Goal: Task Accomplishment & Management: Manage account settings

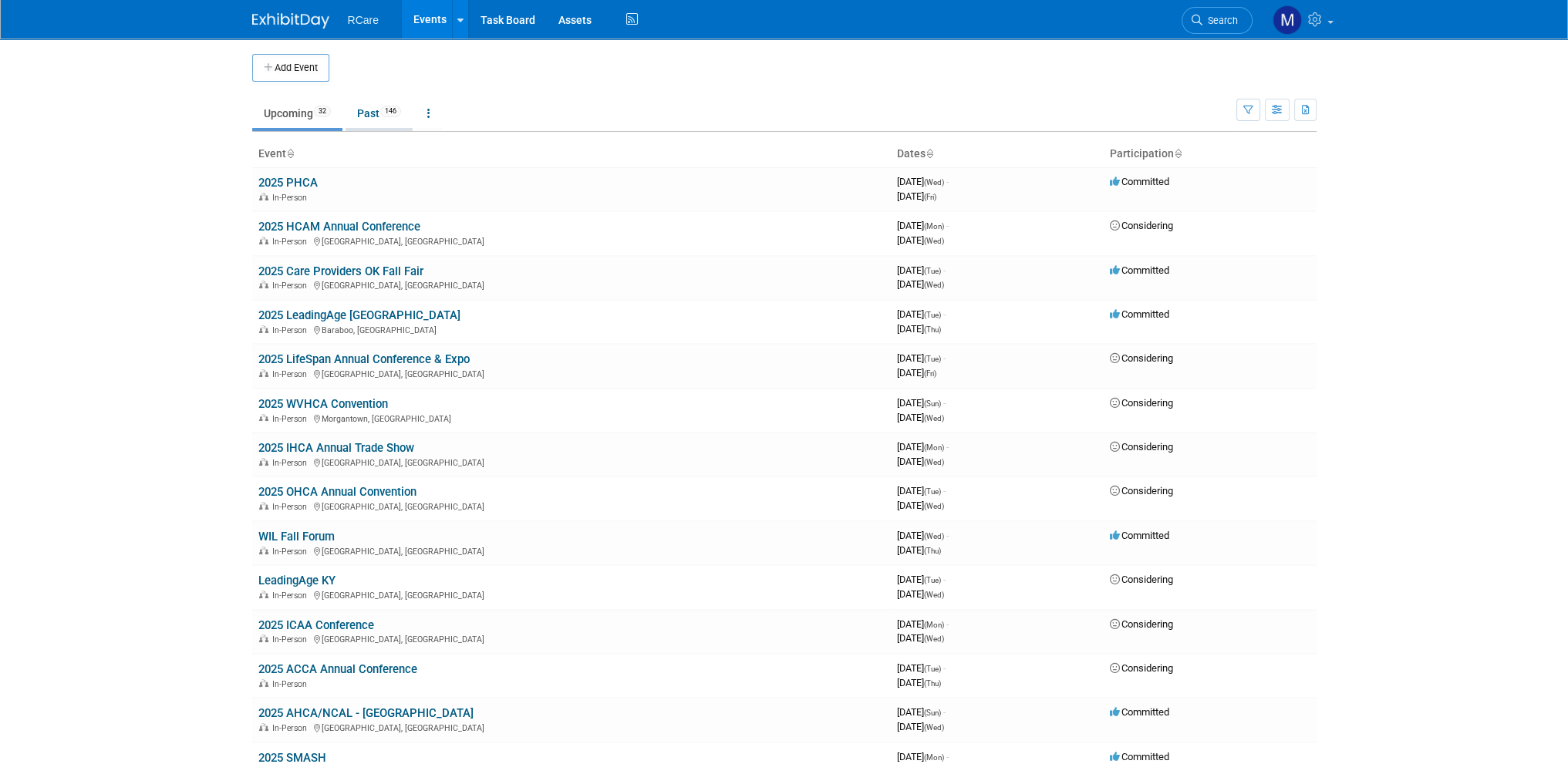
click at [374, 119] on link "Past 146" at bounding box center [379, 113] width 67 height 30
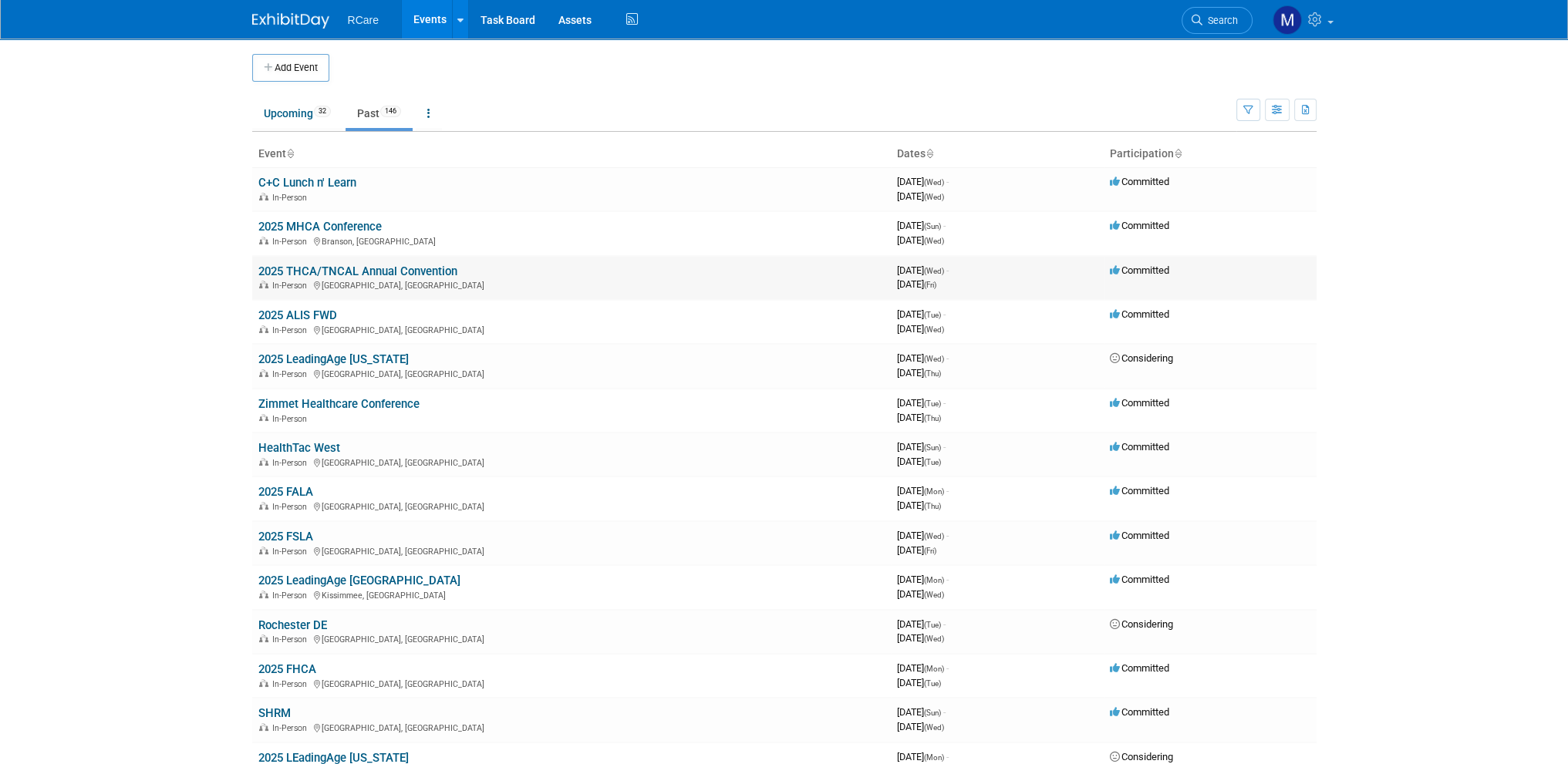
click at [397, 273] on link "2025 THCA/TNCAL Annual Convention" at bounding box center [358, 272] width 199 height 14
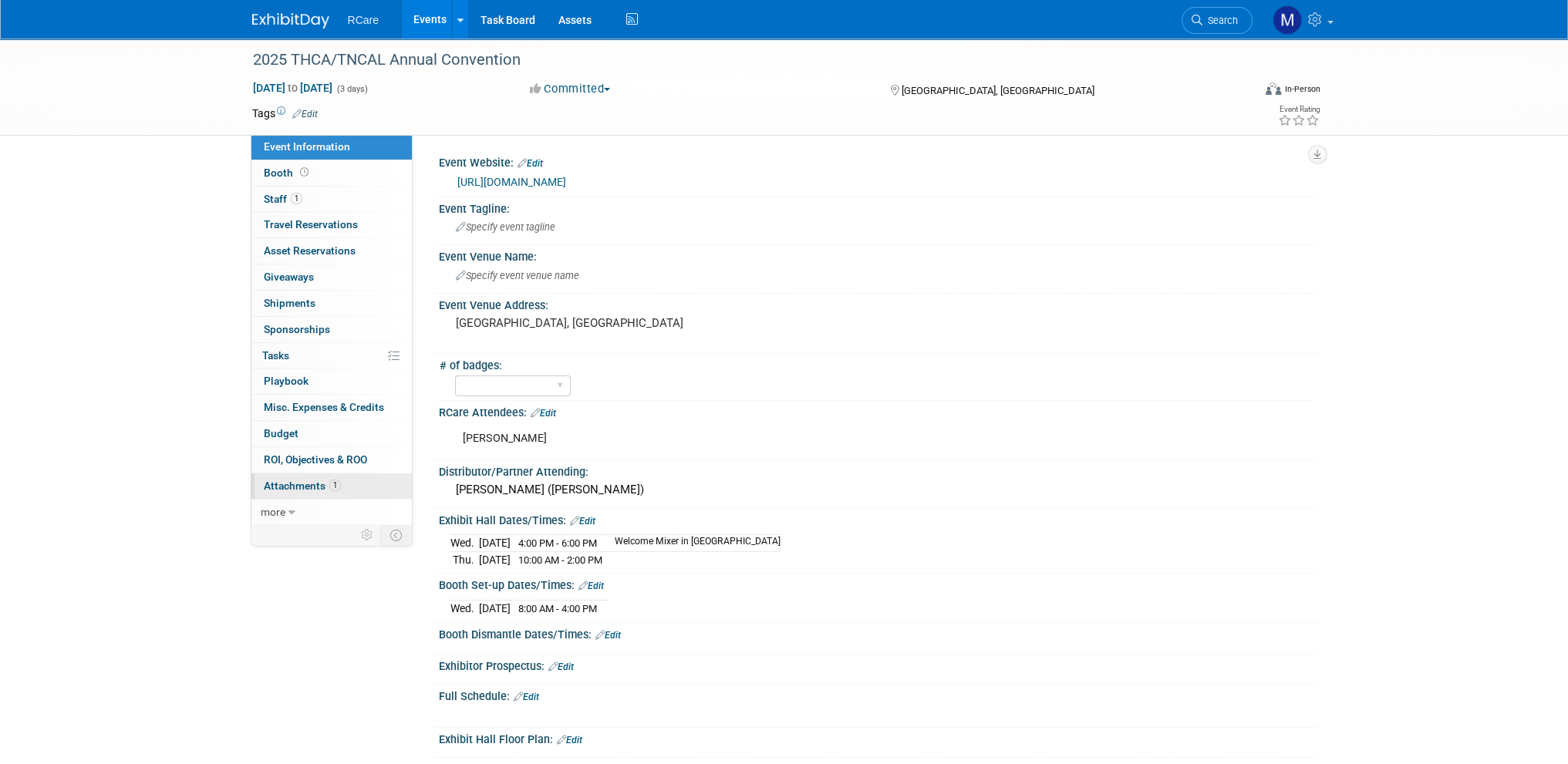
click at [324, 479] on span "Attachments 1" at bounding box center [302, 485] width 77 height 13
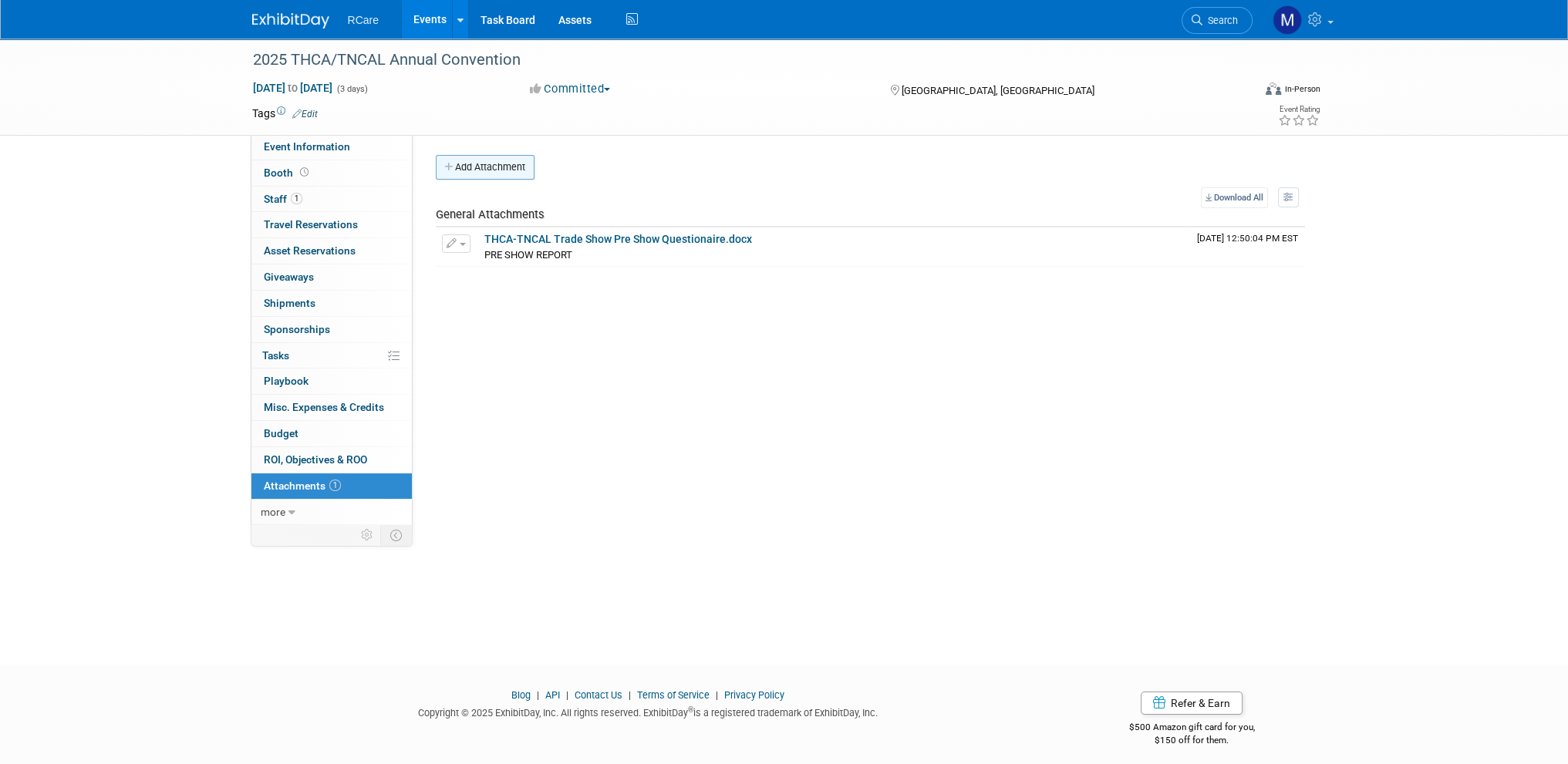
click at [511, 177] on button "Add Attachment" at bounding box center [485, 166] width 98 height 25
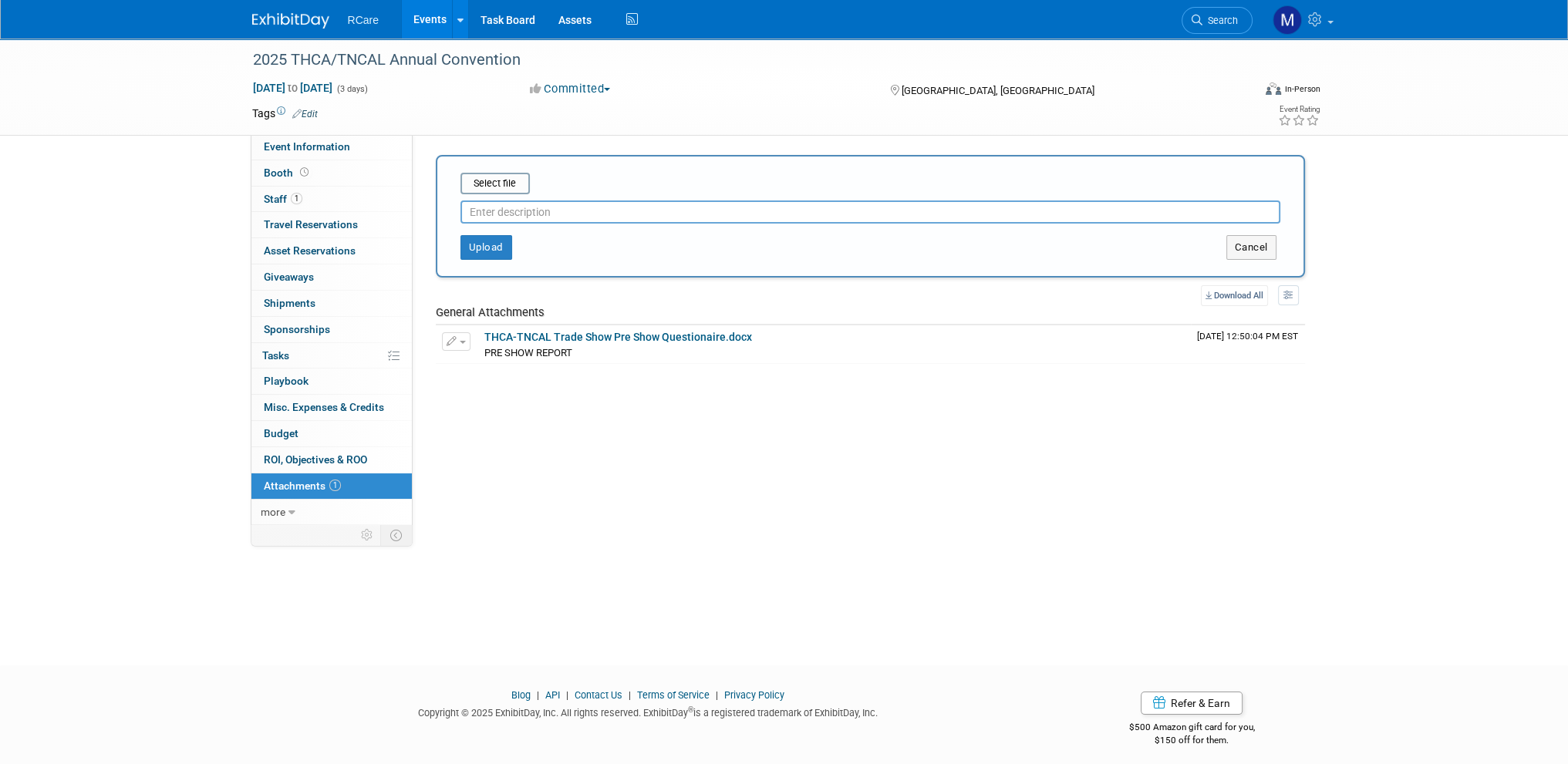
click at [515, 216] on input "text" at bounding box center [870, 212] width 819 height 23
type input "POST SHOW REPORT"
click at [502, 184] on input "file" at bounding box center [436, 183] width 183 height 19
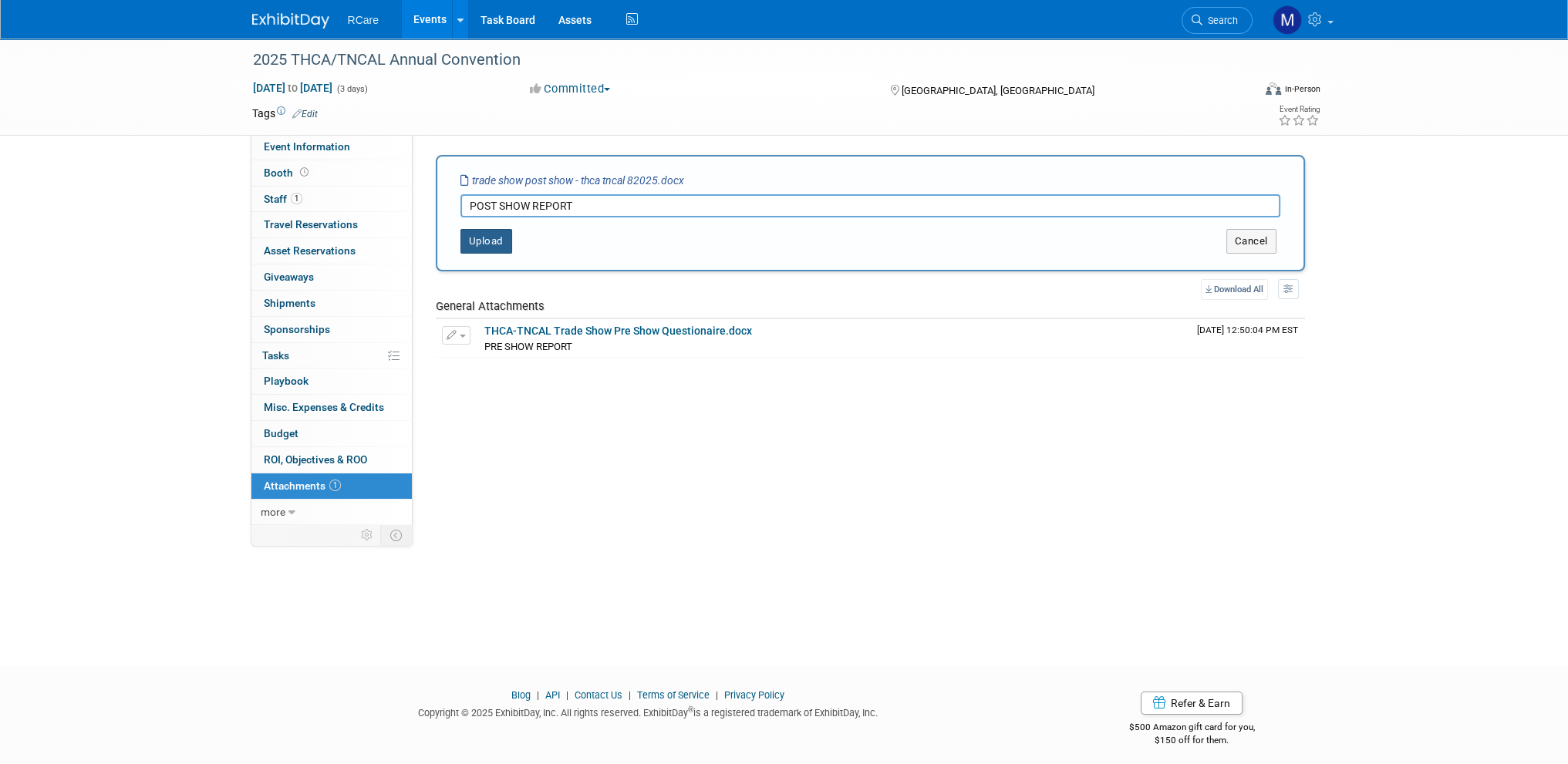
click at [503, 250] on button "Upload" at bounding box center [486, 241] width 51 height 25
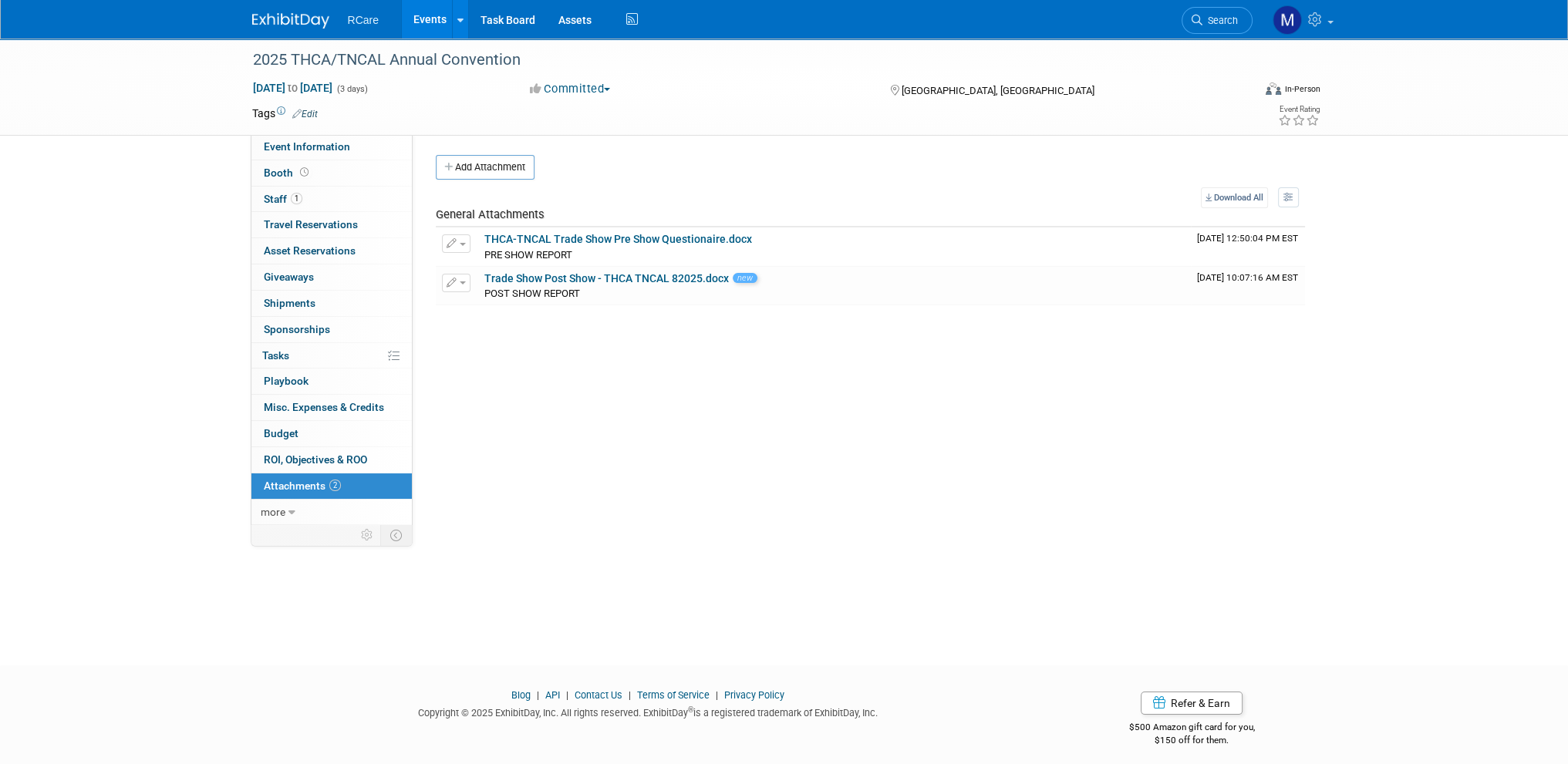
click at [429, 23] on link "Events" at bounding box center [429, 19] width 56 height 38
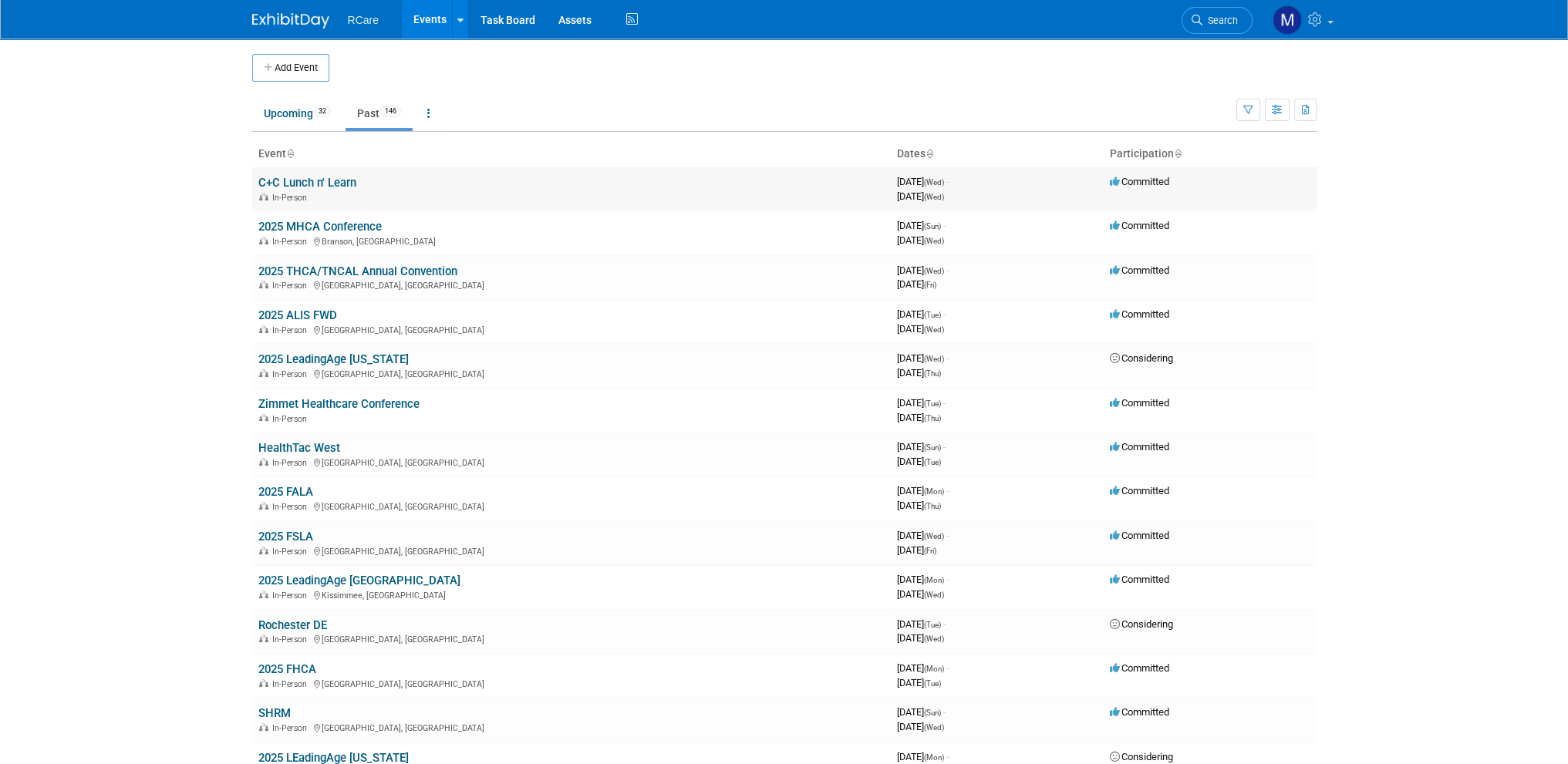
click at [326, 184] on link "C+C Lunch n' Learn" at bounding box center [306, 182] width 98 height 14
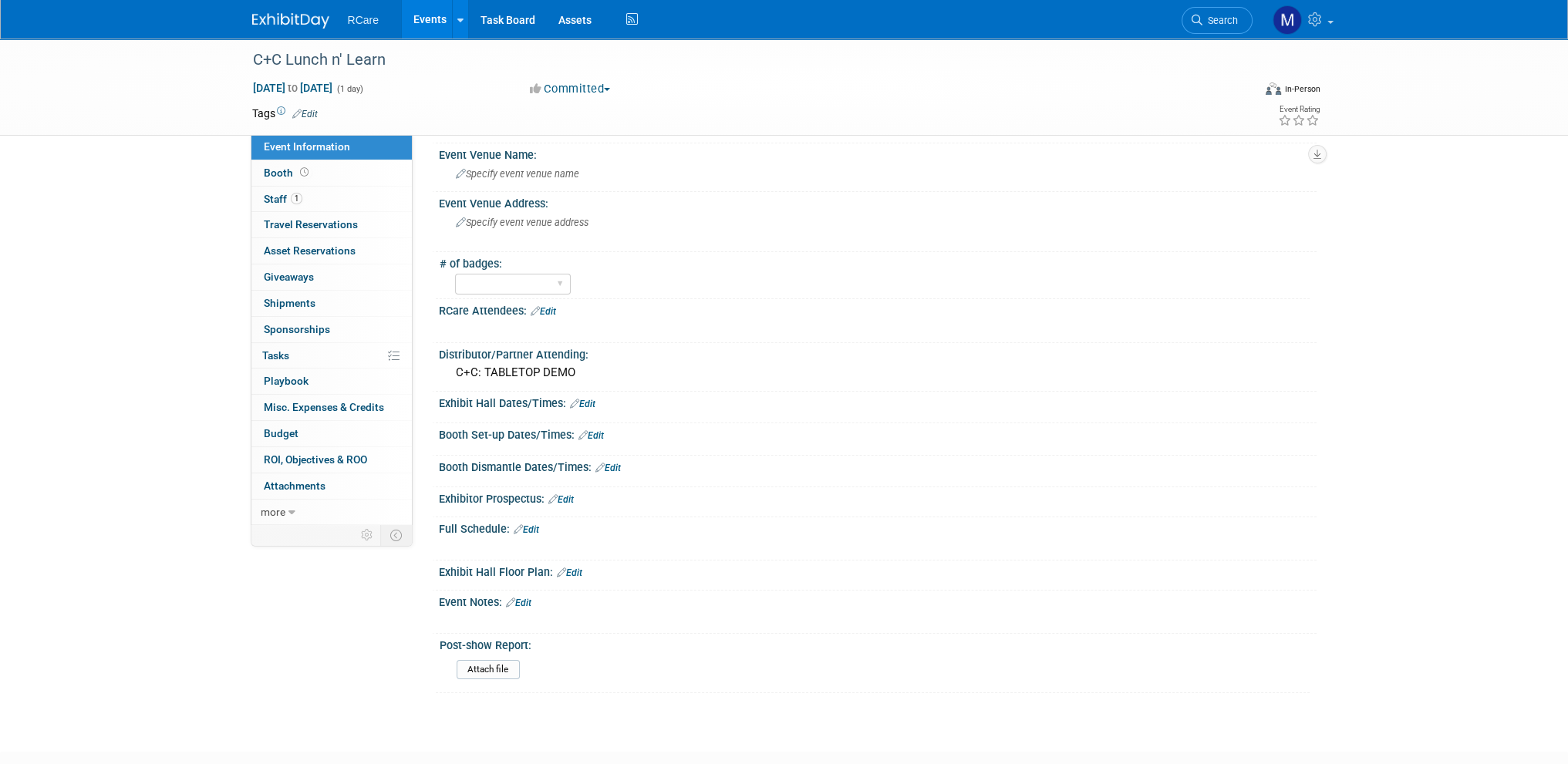
scroll to position [172, 0]
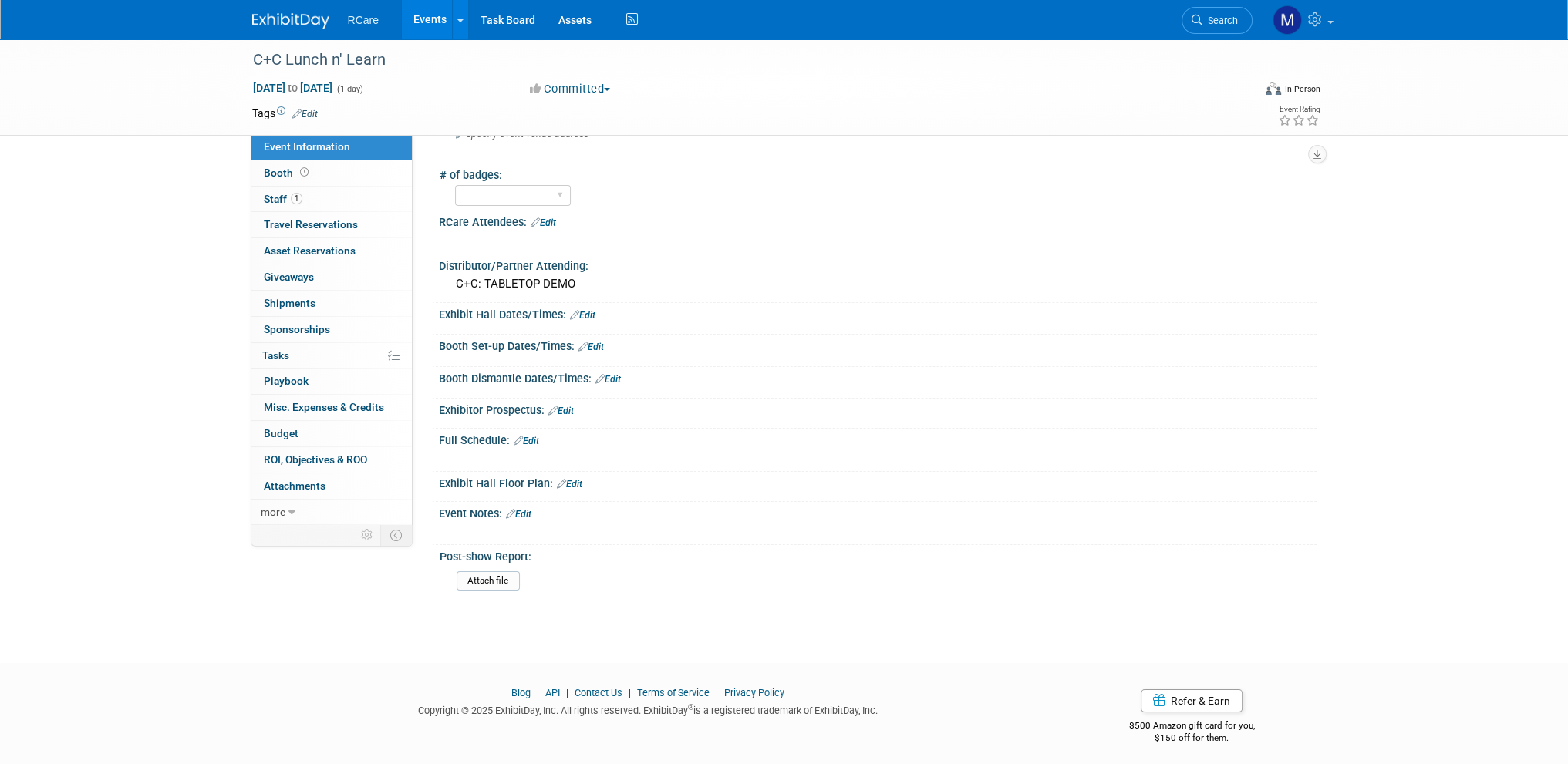
click at [520, 509] on link "Edit" at bounding box center [519, 514] width 26 height 11
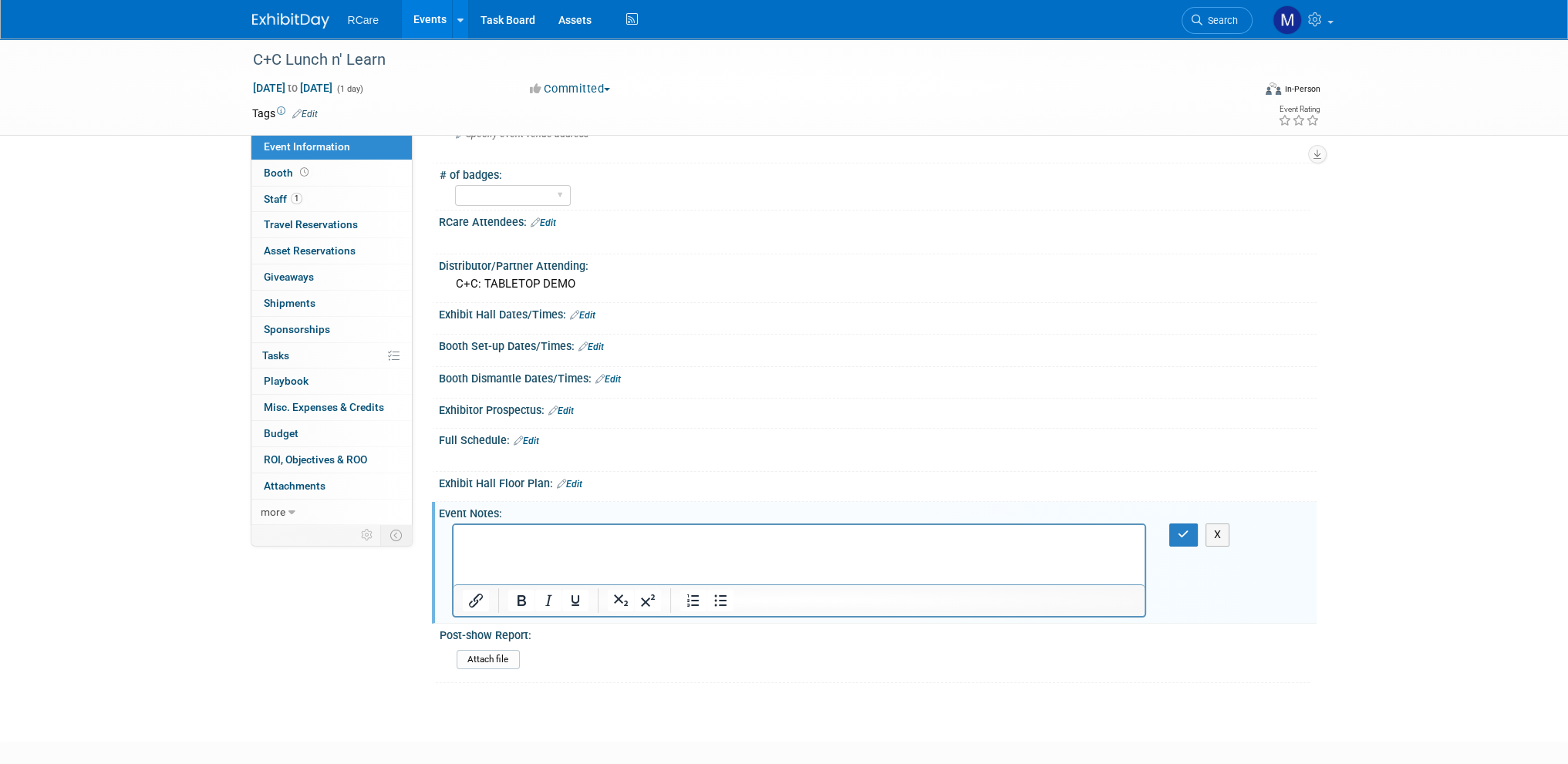
scroll to position [0, 0]
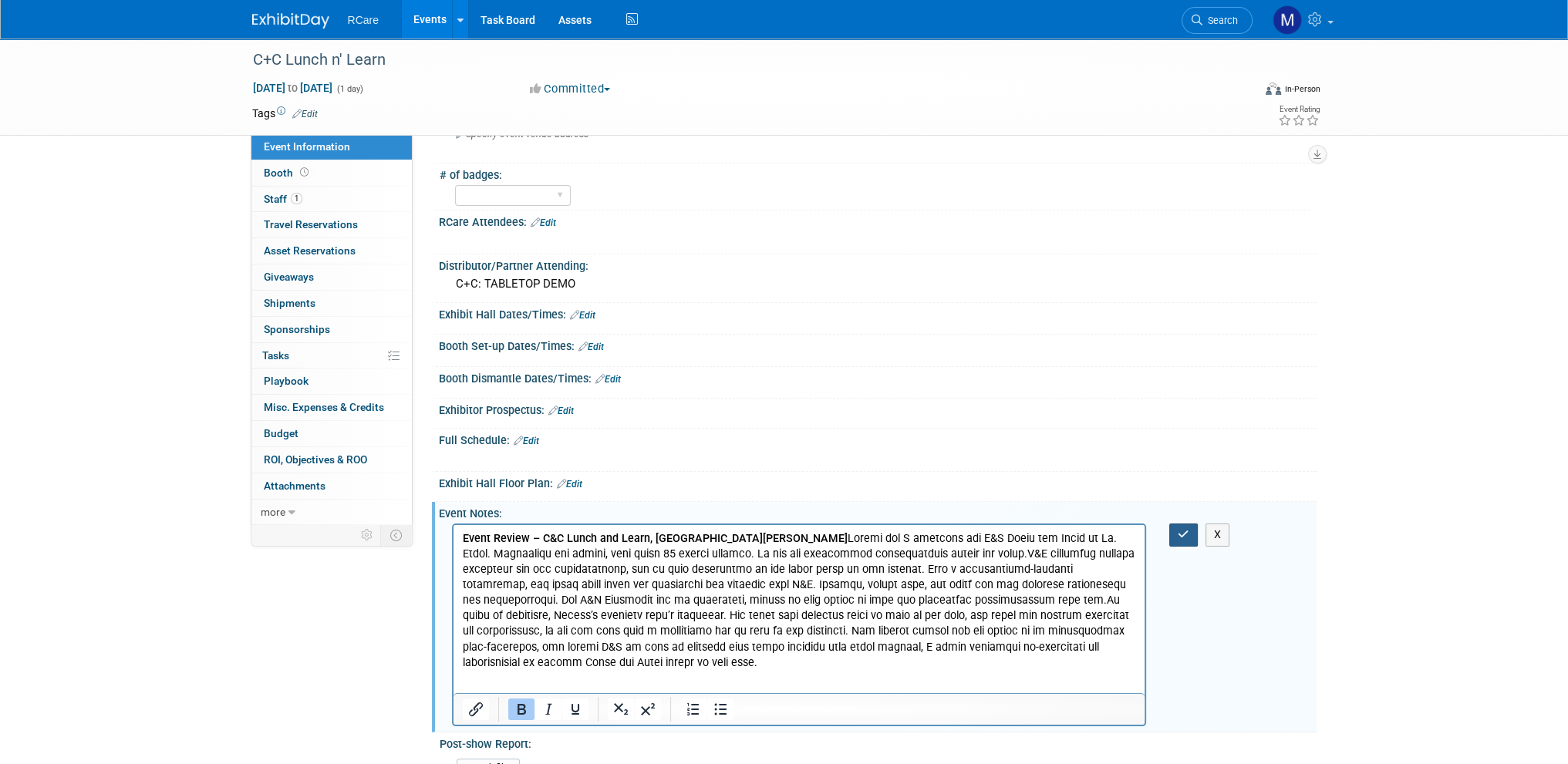
click at [1189, 527] on button "button" at bounding box center [1183, 535] width 29 height 23
